Goal: Information Seeking & Learning: Find specific fact

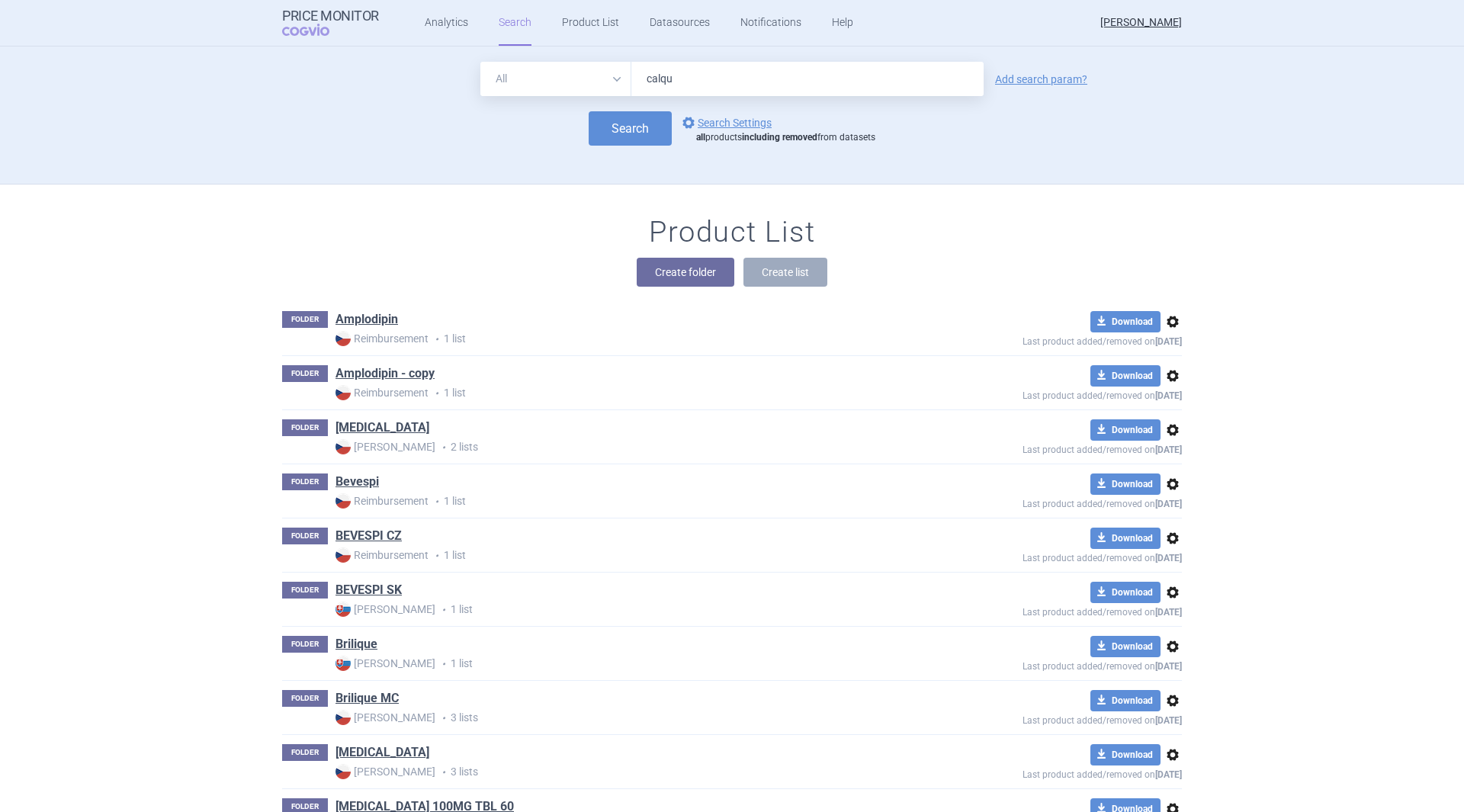
type input "[MEDICAL_DATA]"
click at [615, 129] on button "Search" at bounding box center [630, 129] width 83 height 34
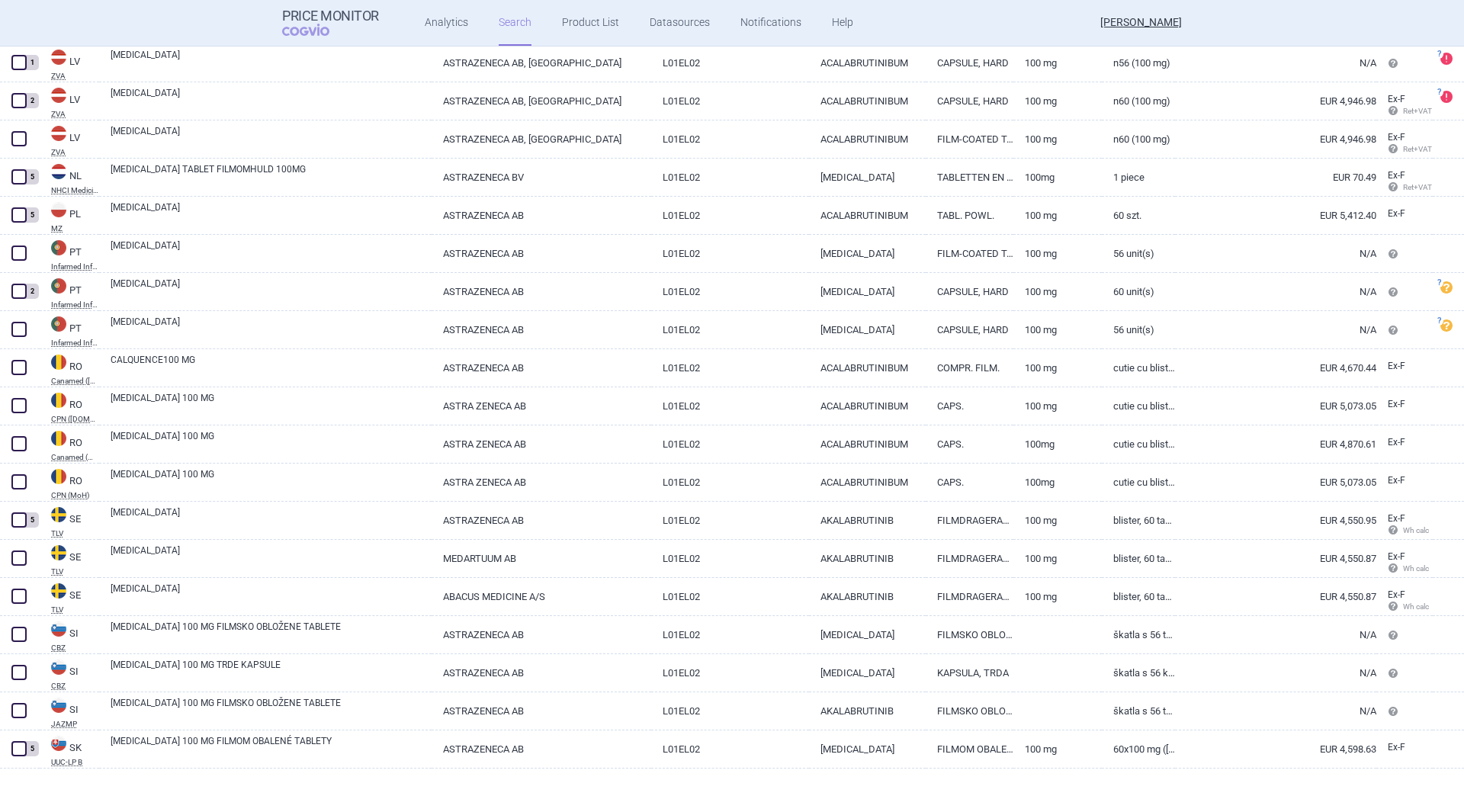
scroll to position [3101, 0]
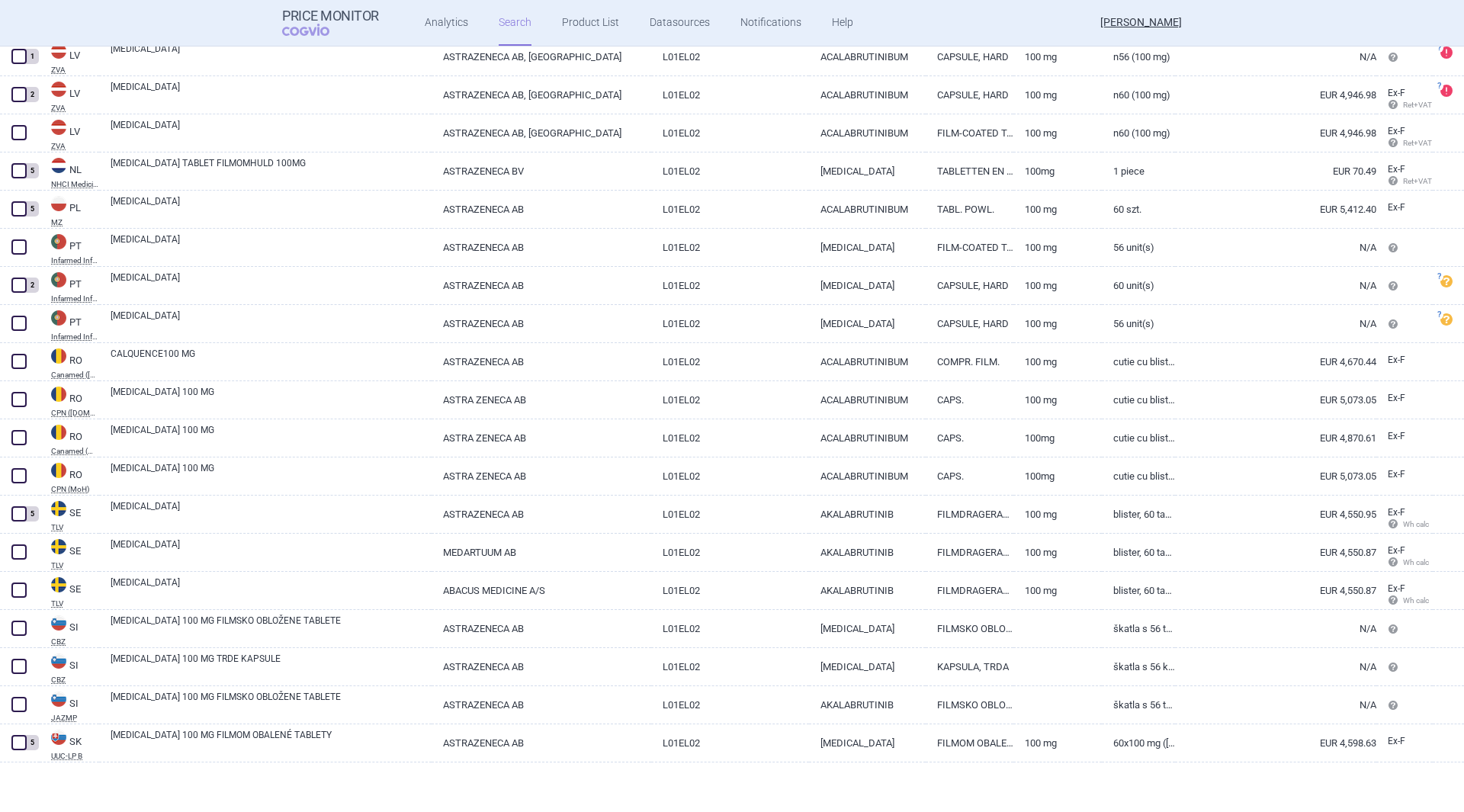
click at [1063, 518] on link "100 mg" at bounding box center [1057, 514] width 88 height 38
select select "EUR"
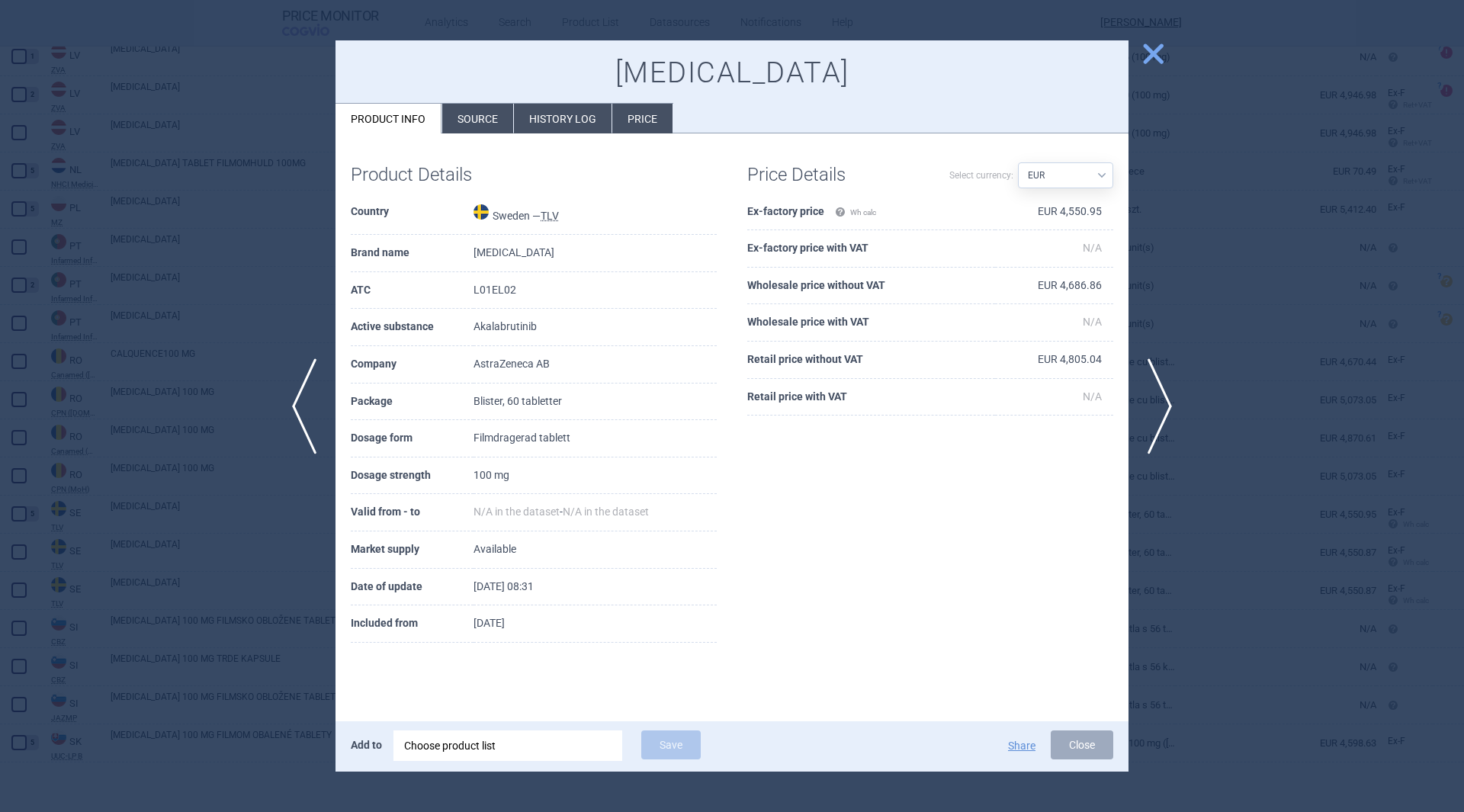
click at [637, 116] on li "Price" at bounding box center [642, 118] width 60 height 30
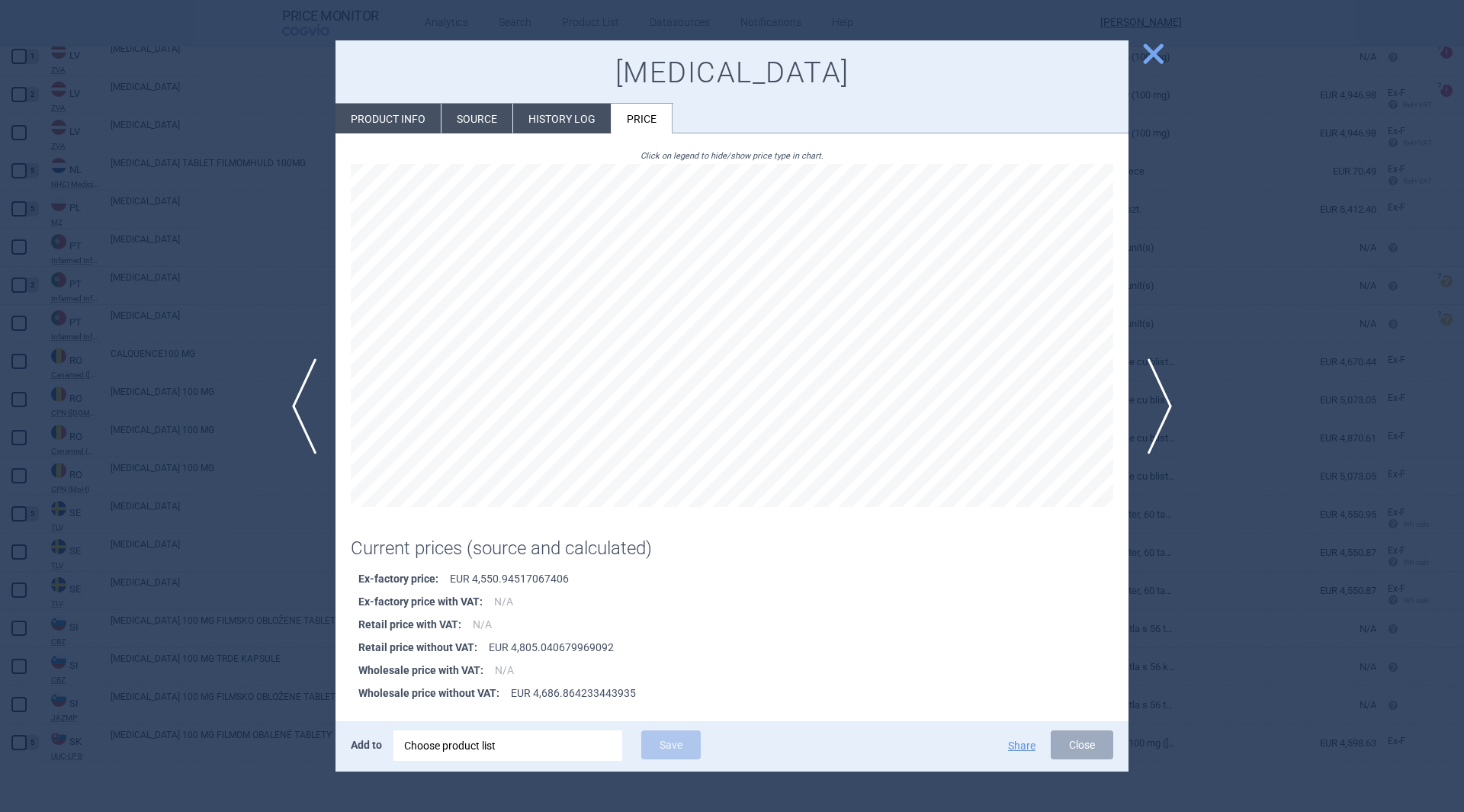
click at [549, 125] on li "History log" at bounding box center [562, 118] width 98 height 30
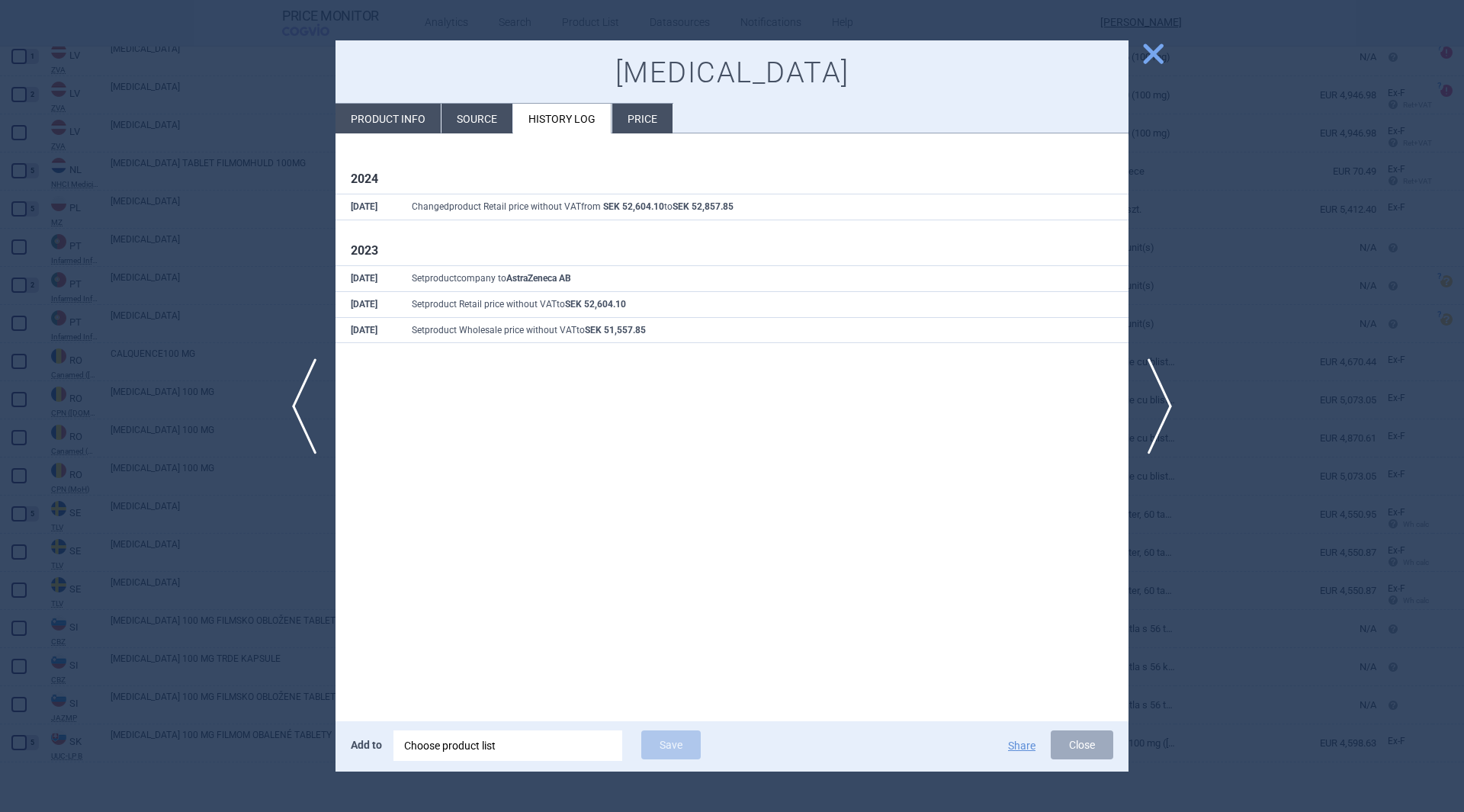
click at [1153, 59] on span "close" at bounding box center [1153, 53] width 27 height 27
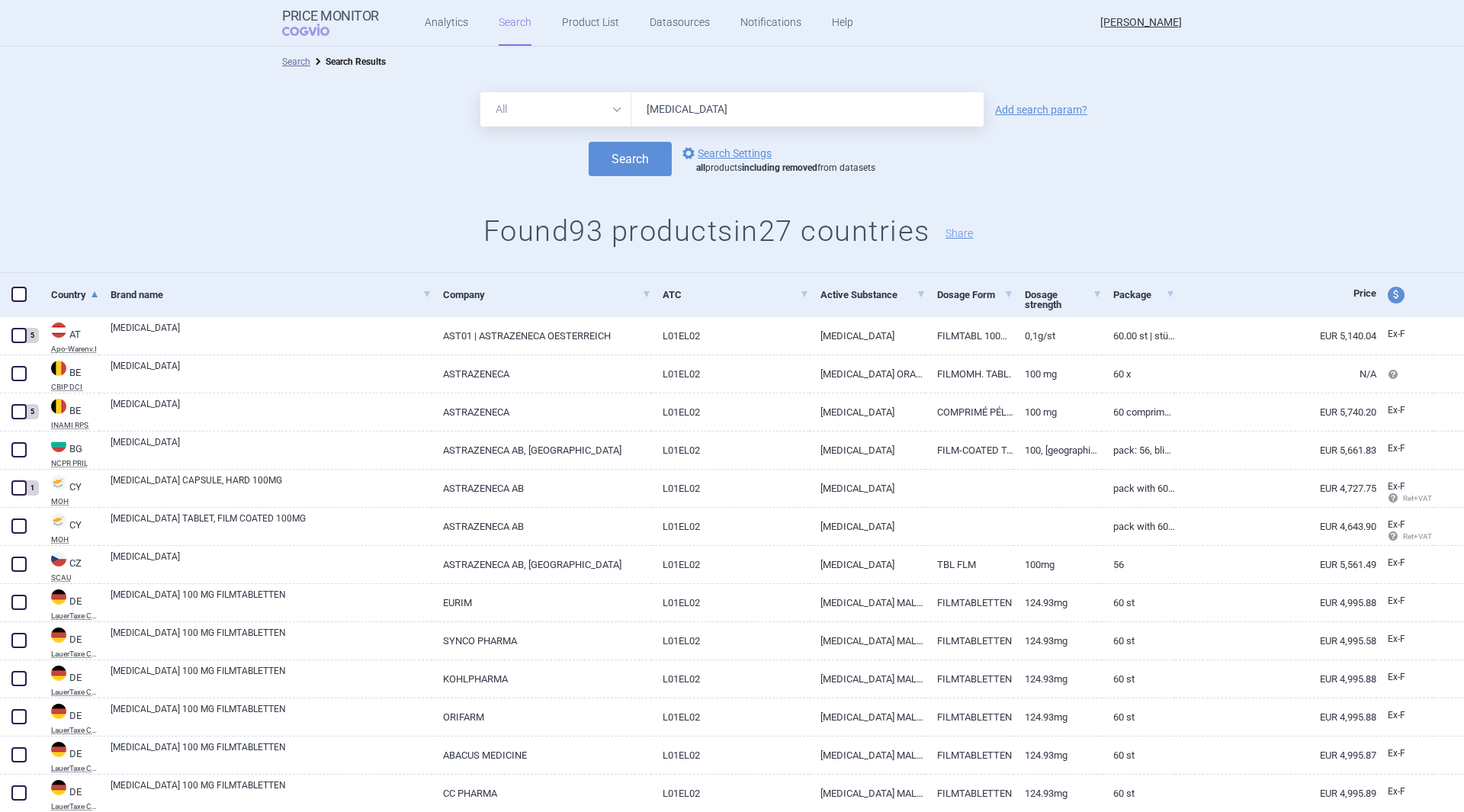
click at [709, 119] on input "[MEDICAL_DATA]" at bounding box center [808, 110] width 353 height 34
drag, startPoint x: 704, startPoint y: 112, endPoint x: 632, endPoint y: 111, distance: 72.0
click at [632, 111] on input "[MEDICAL_DATA]" at bounding box center [808, 110] width 353 height 34
click at [589, 142] on button "Search" at bounding box center [630, 159] width 83 height 34
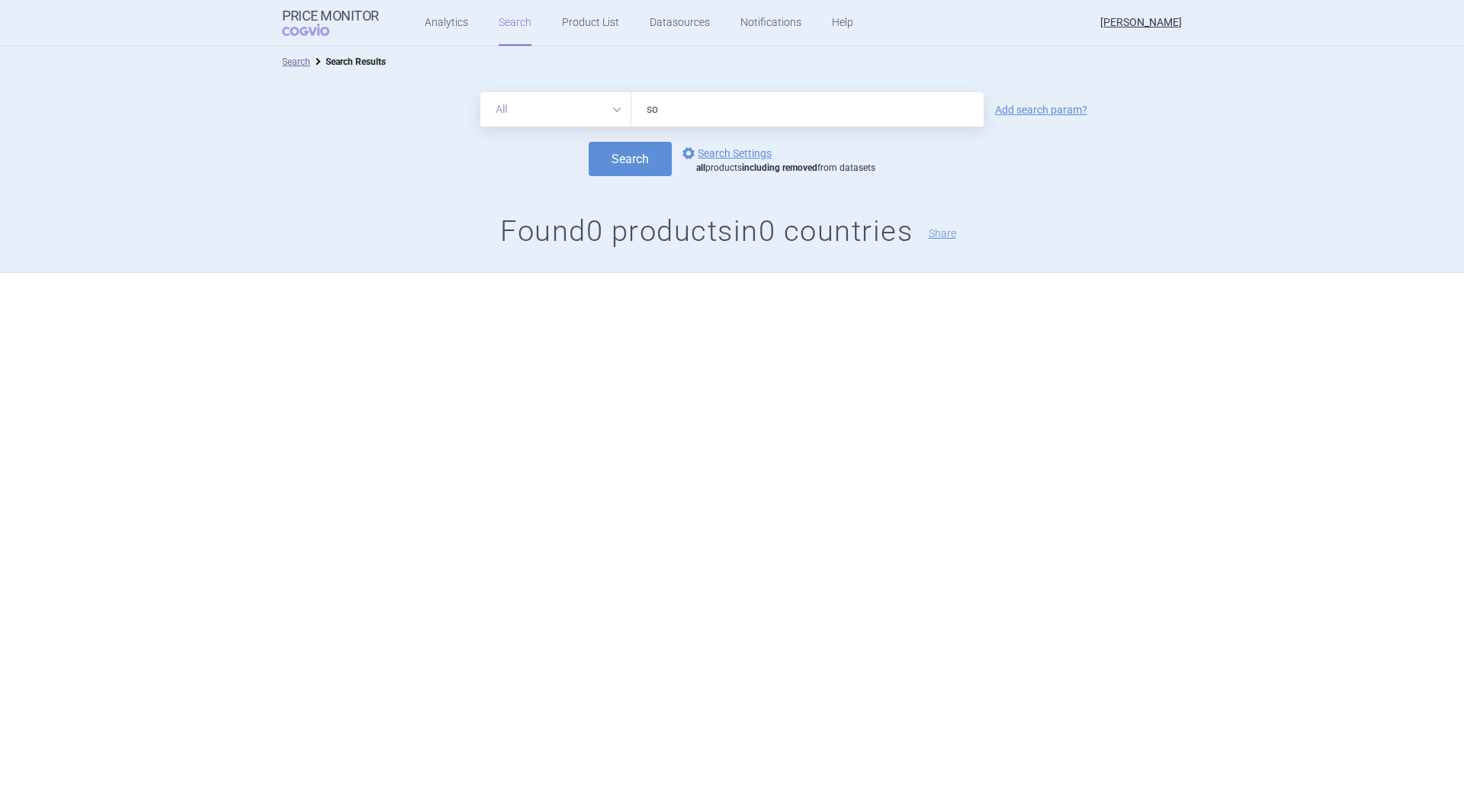
type input "s"
click at [589, 142] on button "Search" at bounding box center [630, 159] width 83 height 34
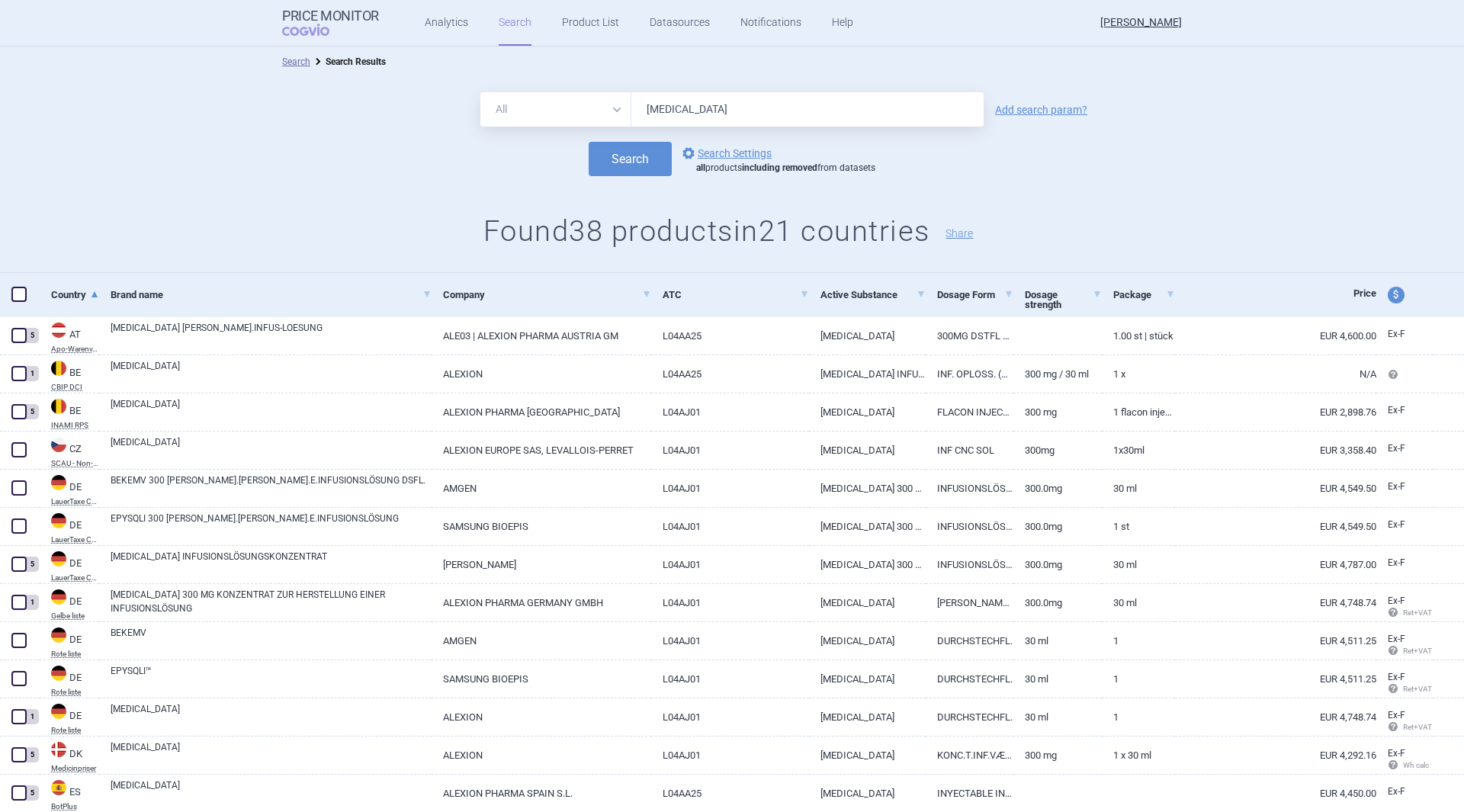
drag, startPoint x: 697, startPoint y: 109, endPoint x: 623, endPoint y: 108, distance: 74.0
click at [623, 108] on div "All Brand Name ATC Company Active Substance Country Newer than [MEDICAL_DATA]" at bounding box center [732, 110] width 504 height 34
type input "[MEDICAL_DATA]"
click at [589, 142] on button "Search" at bounding box center [630, 159] width 83 height 34
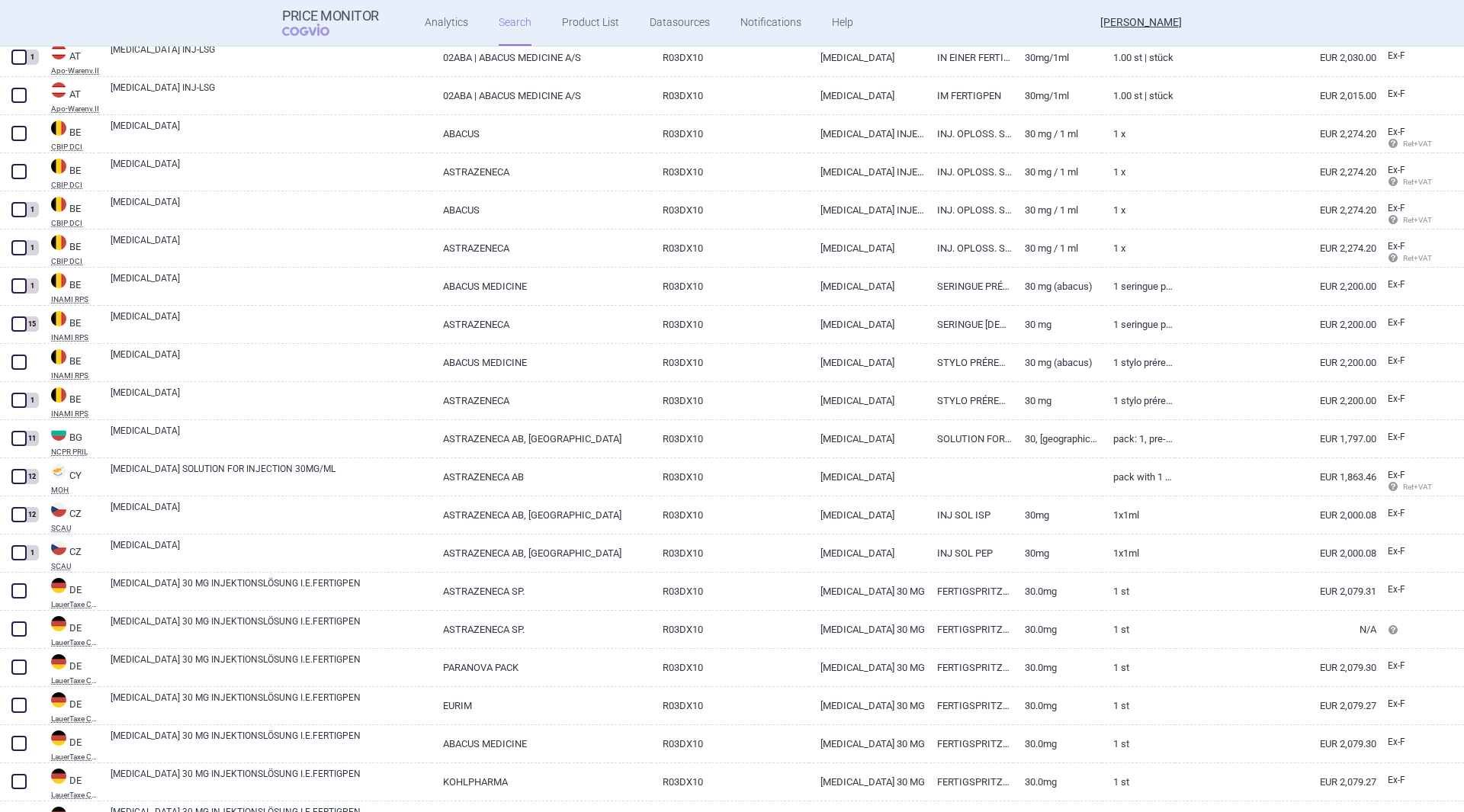
scroll to position [458, 0]
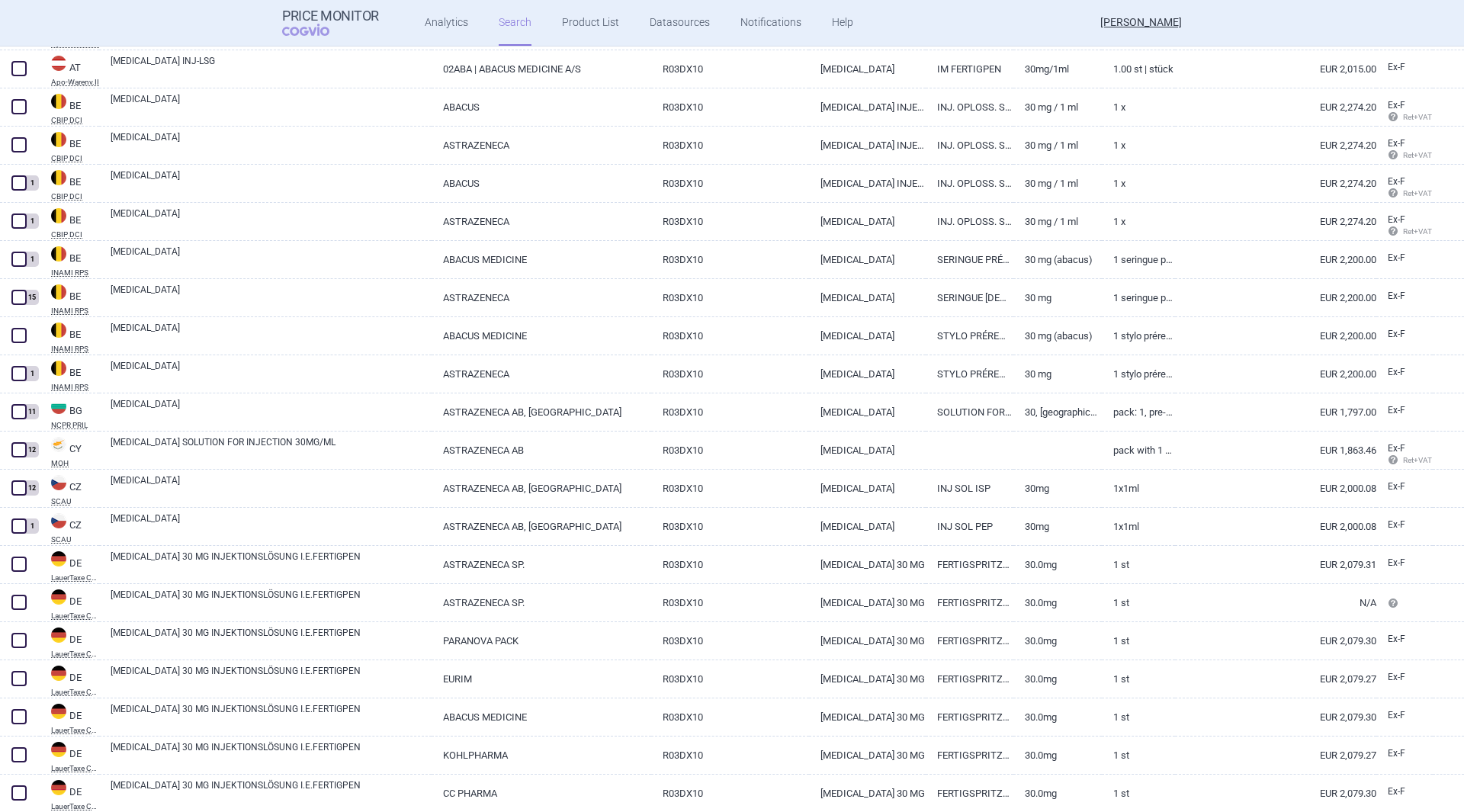
click at [331, 401] on link "[MEDICAL_DATA]" at bounding box center [271, 410] width 321 height 27
select select "EUR"
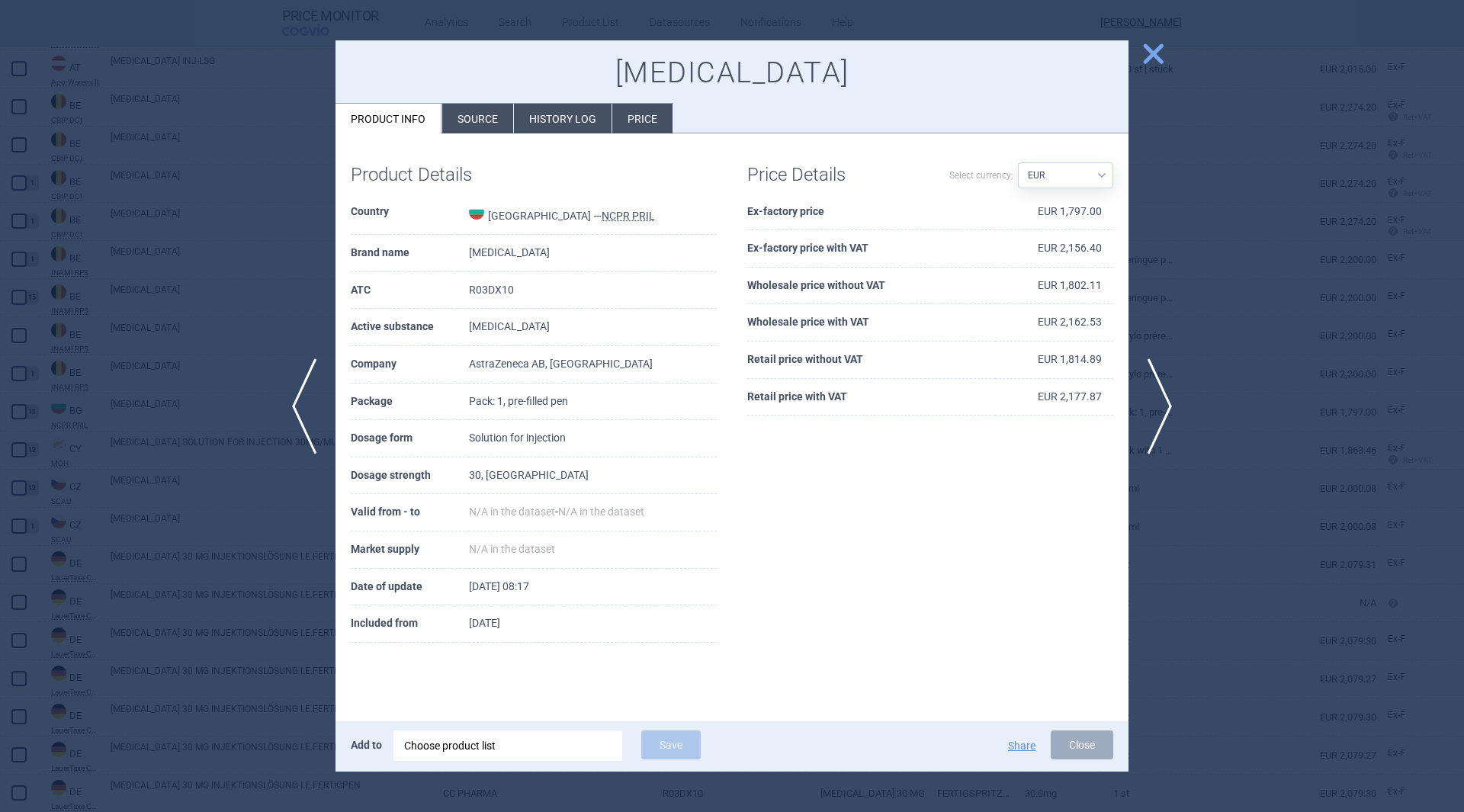
click at [585, 118] on li "History log" at bounding box center [563, 118] width 98 height 30
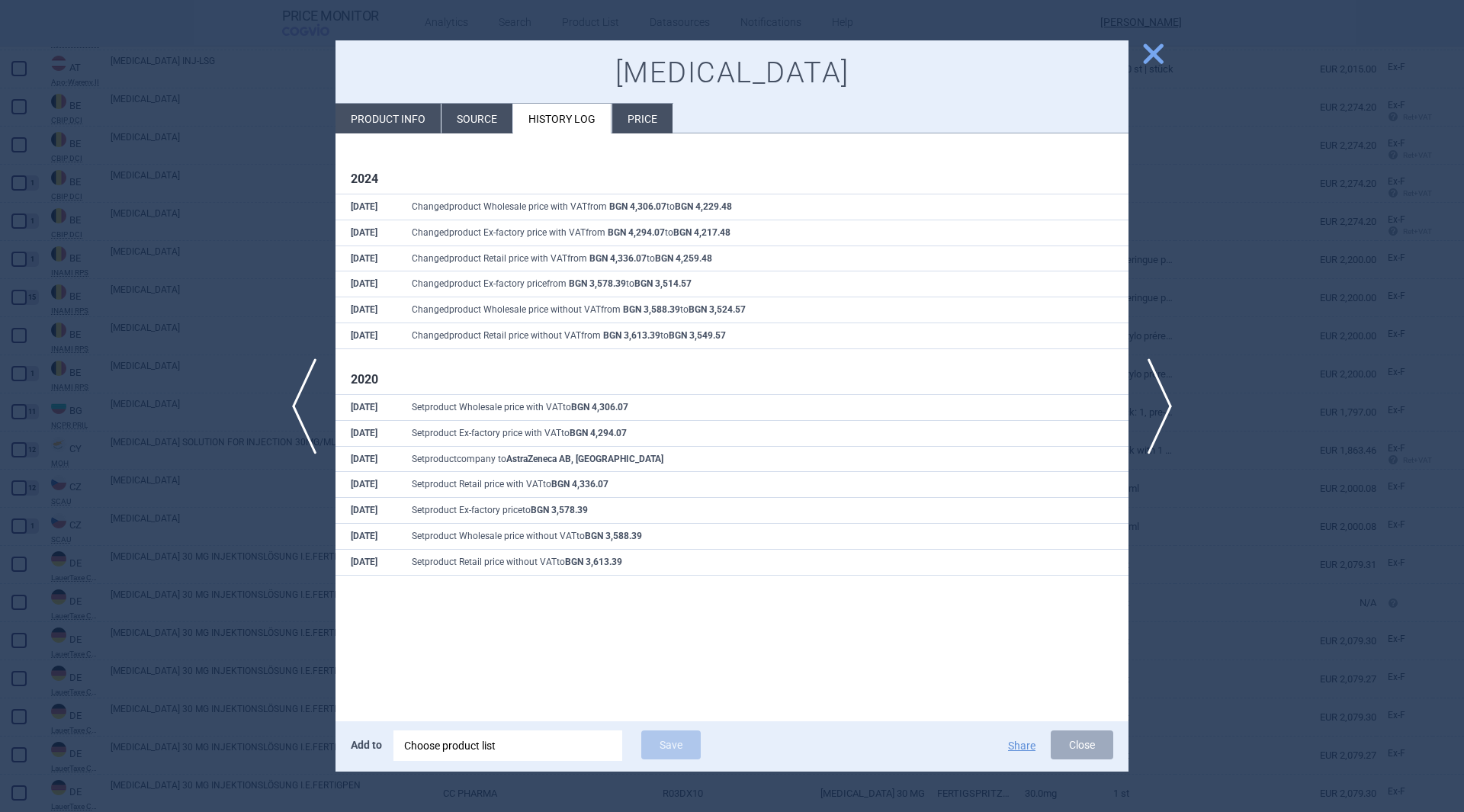
click at [1144, 52] on span "close" at bounding box center [1153, 53] width 27 height 27
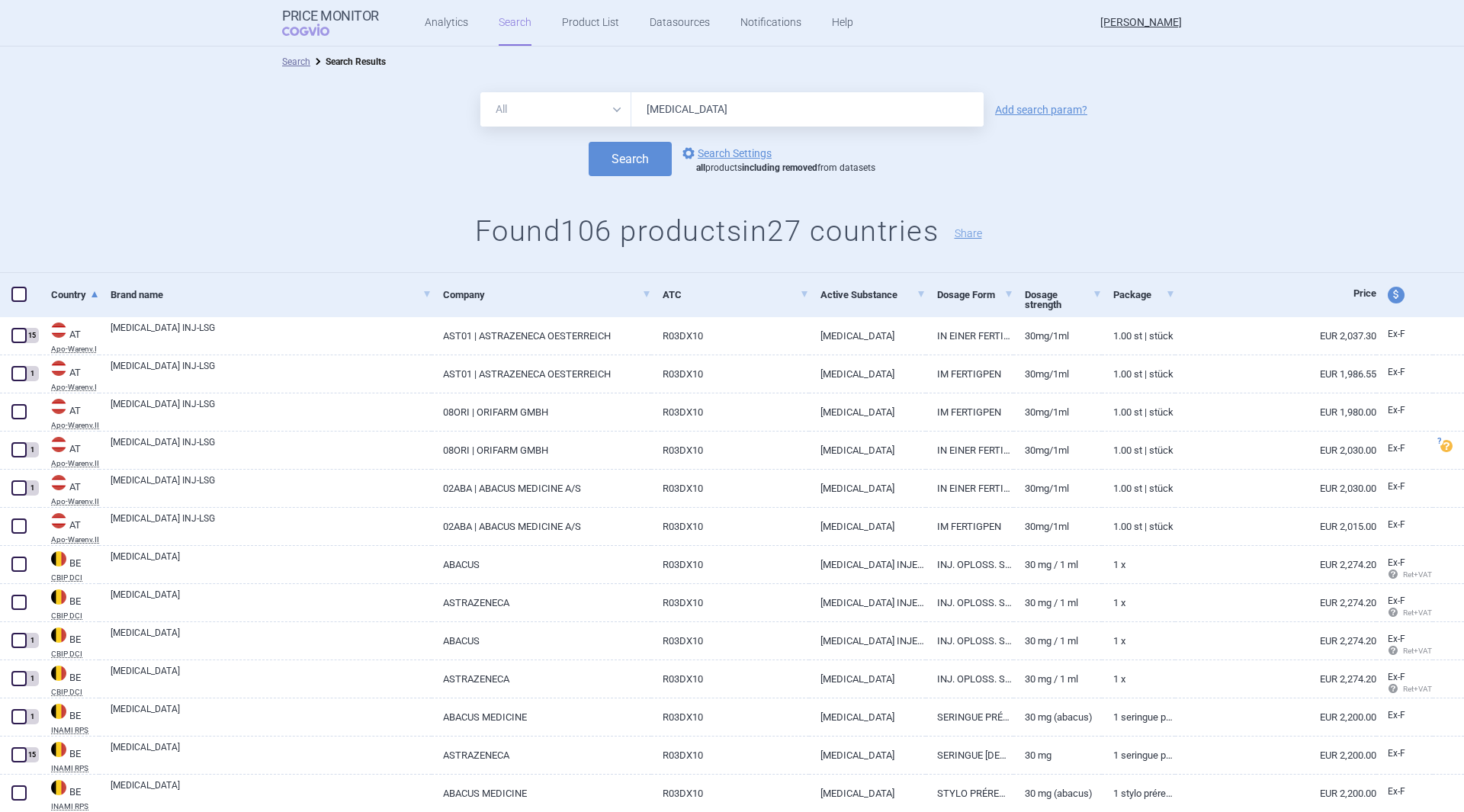
drag, startPoint x: 704, startPoint y: 103, endPoint x: 622, endPoint y: 115, distance: 82.9
click at [622, 115] on div "All Brand Name ATC Company Active Substance Country Newer than [MEDICAL_DATA]" at bounding box center [732, 110] width 504 height 34
type input "[MEDICAL_DATA]"
click at [589, 142] on button "Search" at bounding box center [630, 159] width 83 height 34
